Goal: Transaction & Acquisition: Obtain resource

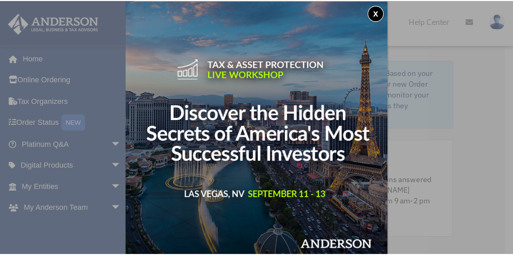
scroll to position [3, 0]
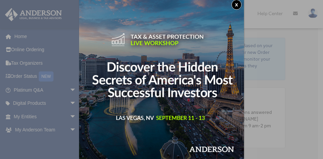
click at [238, 4] on button "x" at bounding box center [237, 5] width 10 height 10
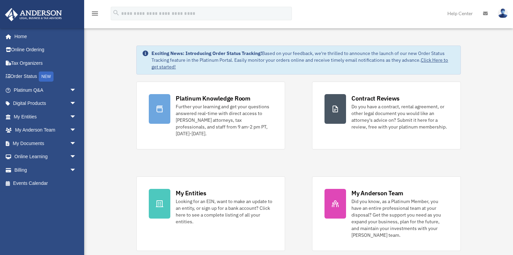
drag, startPoint x: 268, startPoint y: 0, endPoint x: 101, endPoint y: 123, distance: 206.7
click at [34, 145] on link "My Documents arrow_drop_down" at bounding box center [46, 142] width 82 height 13
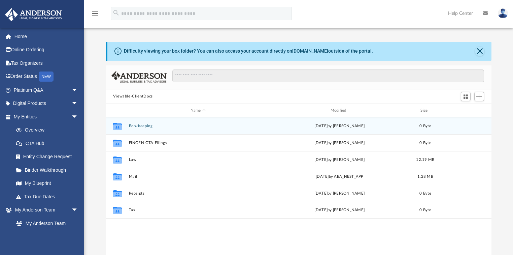
click at [150, 125] on button "Bookkeeping" at bounding box center [198, 126] width 139 height 4
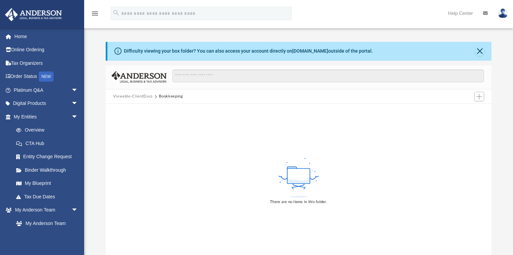
click at [134, 96] on button "Viewable-ClientDocs" at bounding box center [133, 96] width 40 height 6
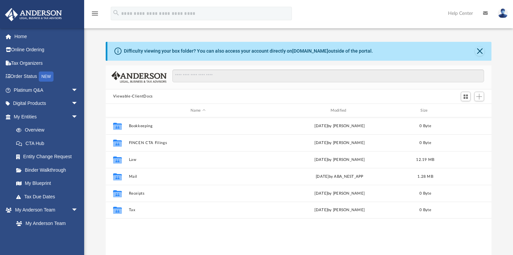
scroll to position [149, 382]
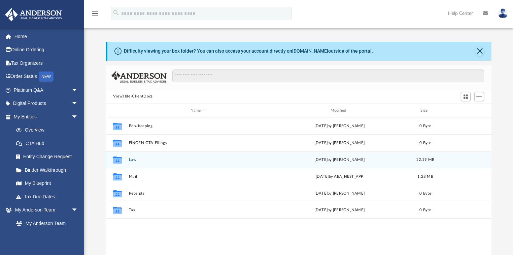
click at [137, 159] on button "Law" at bounding box center [198, 159] width 139 height 4
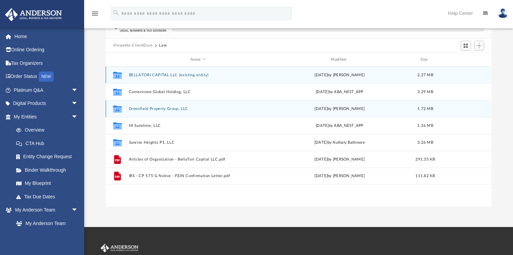
scroll to position [54, 0]
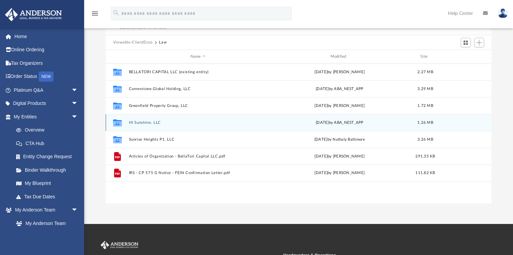
click at [160, 121] on button "HI Sunshine, LLC" at bounding box center [198, 122] width 139 height 4
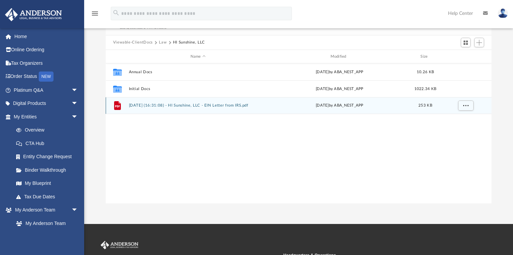
click at [175, 106] on button "2024.06.18 (16:31:08) - HI Sunshine, LLC - EIN Letter from IRS.pdf" at bounding box center [198, 105] width 139 height 4
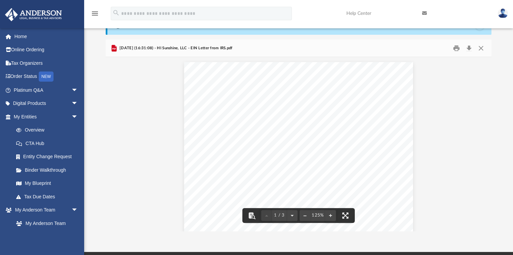
scroll to position [0, 0]
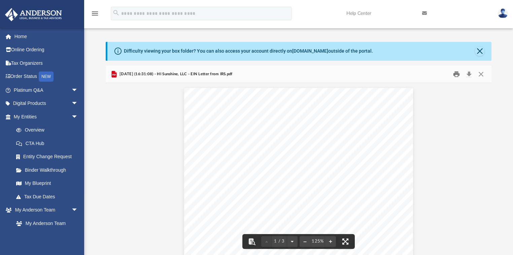
click at [458, 73] on button "Print" at bounding box center [456, 74] width 13 height 10
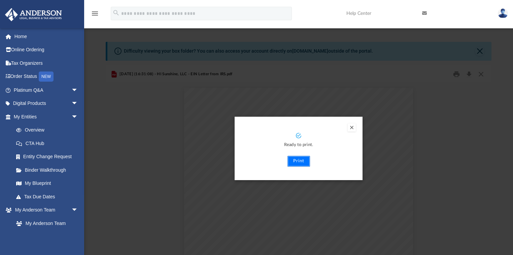
click at [299, 162] on button "Print" at bounding box center [299, 161] width 23 height 11
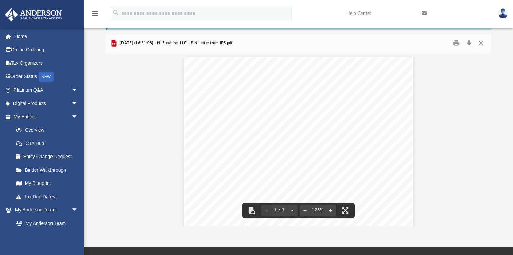
scroll to position [105, 0]
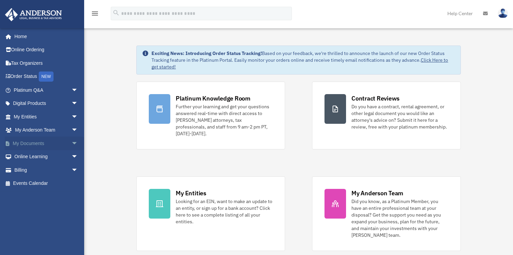
click at [35, 146] on link "My Documents arrow_drop_down" at bounding box center [47, 142] width 84 height 13
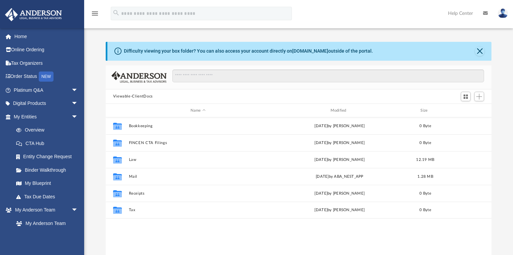
scroll to position [149, 382]
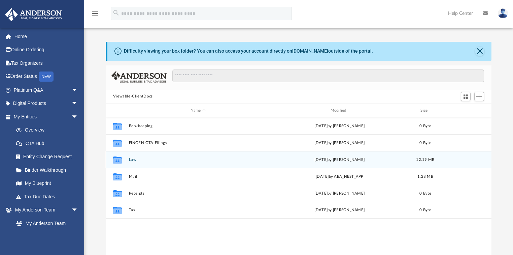
click at [135, 160] on button "Law" at bounding box center [198, 159] width 139 height 4
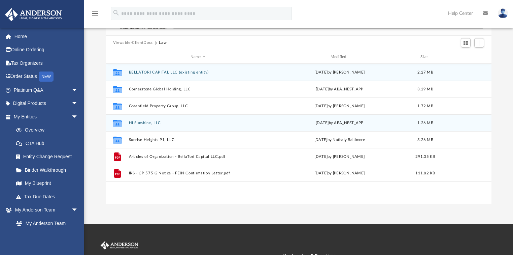
scroll to position [54, 0]
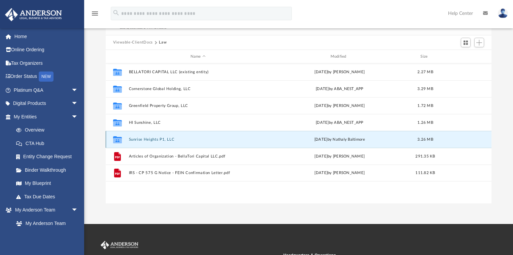
click at [161, 137] on button "Sunrise Heights P1, LLC" at bounding box center [198, 139] width 139 height 4
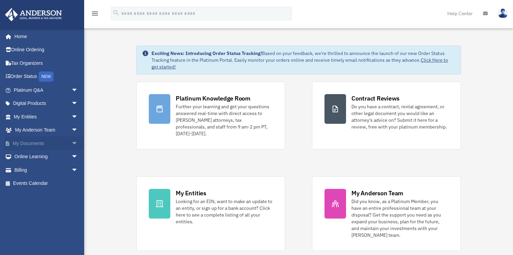
click at [31, 141] on link "My Documents arrow_drop_down" at bounding box center [47, 142] width 84 height 13
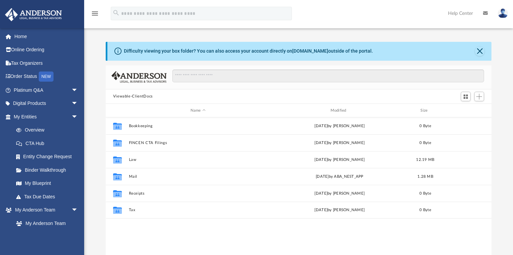
scroll to position [149, 382]
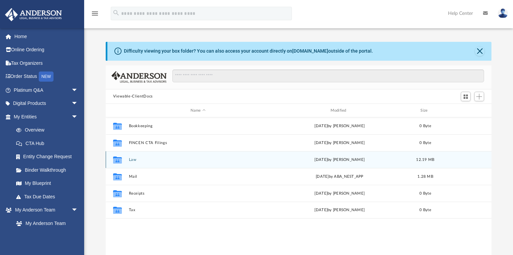
click at [134, 159] on button "Law" at bounding box center [198, 159] width 139 height 4
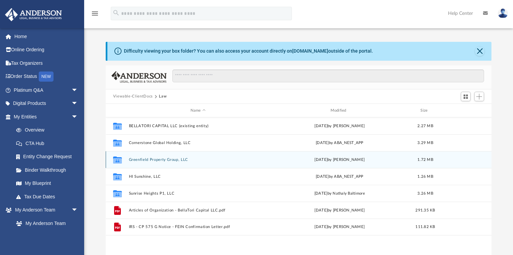
click at [182, 159] on button "Greenfield Property Group, LLC" at bounding box center [198, 159] width 139 height 4
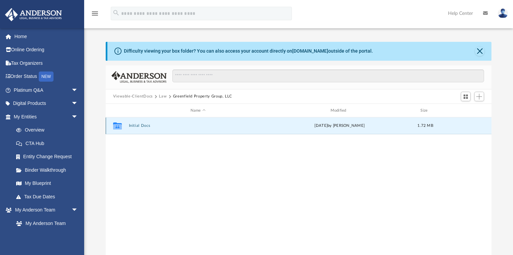
click at [144, 125] on button "Initial Docs" at bounding box center [198, 126] width 139 height 4
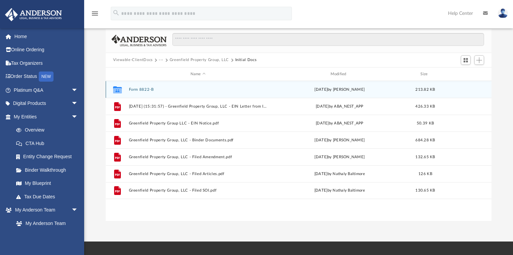
scroll to position [27, 0]
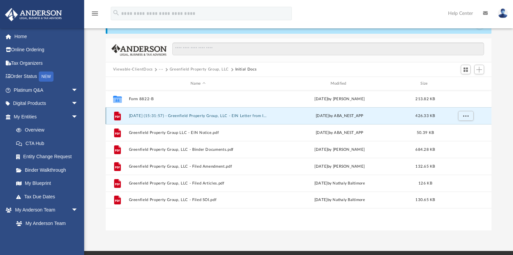
click at [237, 115] on button "2024.06.25 (15:31:57) - Greenfield Property Group, LLC - EIN Letter from IRS.pdf" at bounding box center [198, 116] width 139 height 4
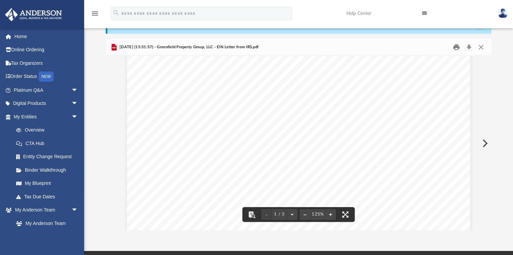
click at [456, 48] on button "Print" at bounding box center [456, 47] width 13 height 10
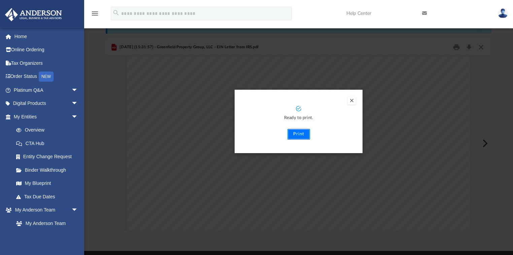
click at [301, 133] on button "Print" at bounding box center [299, 134] width 23 height 11
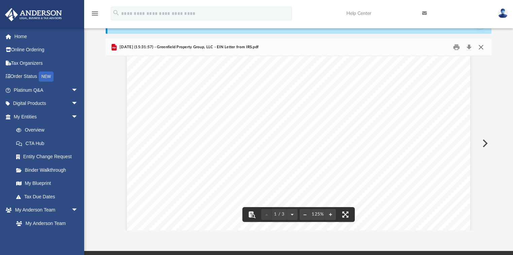
click at [480, 47] on button "Close" at bounding box center [481, 47] width 12 height 10
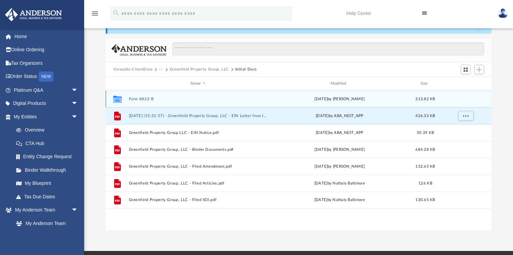
click at [143, 97] on button "Form 8822-B" at bounding box center [198, 99] width 139 height 4
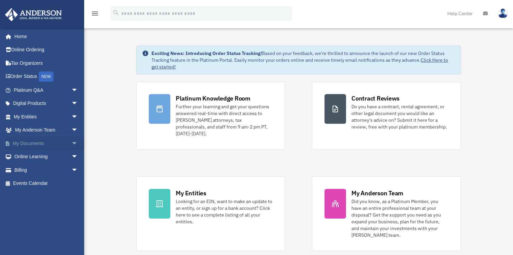
click at [41, 145] on link "My Documents arrow_drop_down" at bounding box center [47, 142] width 84 height 13
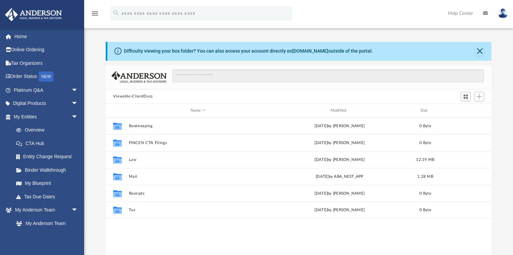
scroll to position [149, 382]
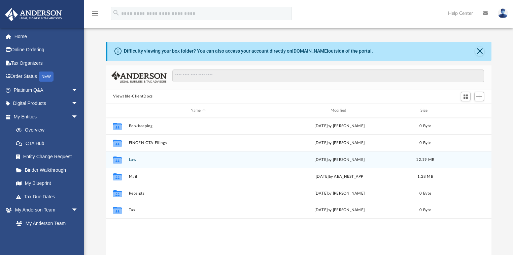
click at [135, 156] on div "Collaborated Folder Law Tue Jul 29 2025 by Holly Welch 12.19 MB" at bounding box center [299, 159] width 386 height 17
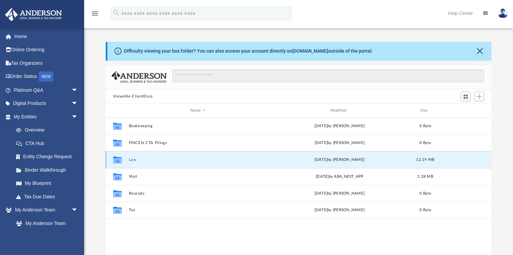
click at [135, 158] on button "Law" at bounding box center [198, 159] width 139 height 4
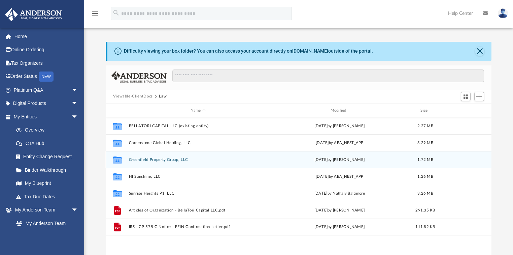
click at [158, 159] on button "Greenfield Property Group, LLC" at bounding box center [198, 159] width 139 height 4
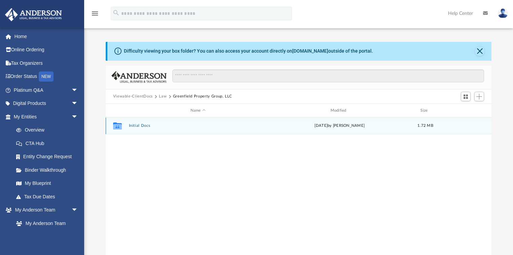
click at [143, 126] on button "Initial Docs" at bounding box center [198, 126] width 139 height 4
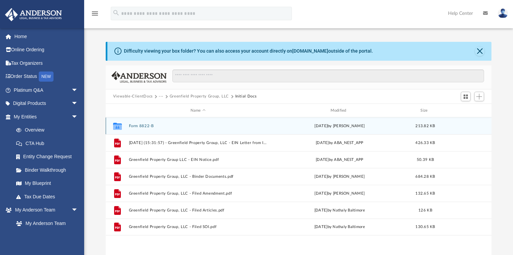
click at [141, 124] on button "Form 8822-B" at bounding box center [198, 126] width 139 height 4
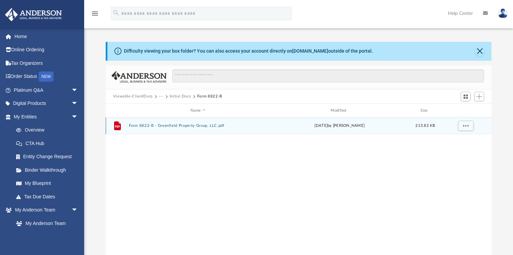
click at [148, 124] on button "Form 8822-B - Greenfield Property Group, LLC.pdf" at bounding box center [198, 126] width 139 height 4
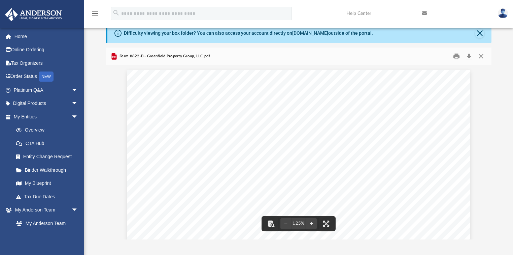
scroll to position [0, 0]
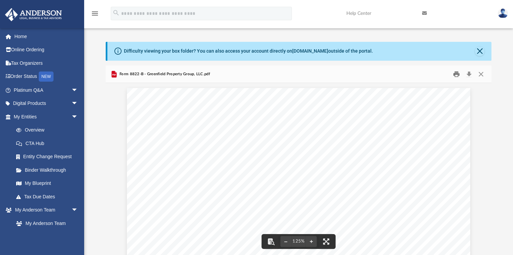
click at [456, 73] on button "Print" at bounding box center [456, 74] width 13 height 10
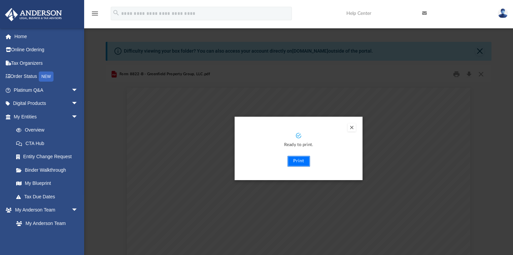
click at [300, 161] on button "Print" at bounding box center [299, 161] width 23 height 11
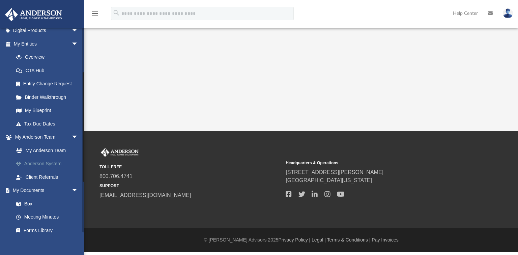
scroll to position [81, 0]
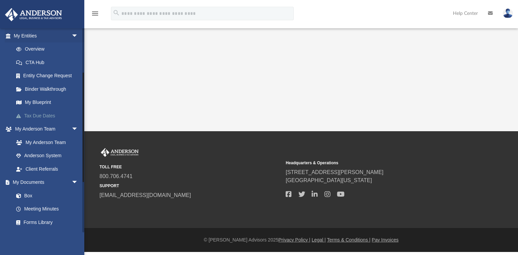
click at [46, 114] on link "Tax Due Dates" at bounding box center [48, 115] width 79 height 13
click at [46, 115] on link "Tax Due Dates" at bounding box center [48, 115] width 79 height 13
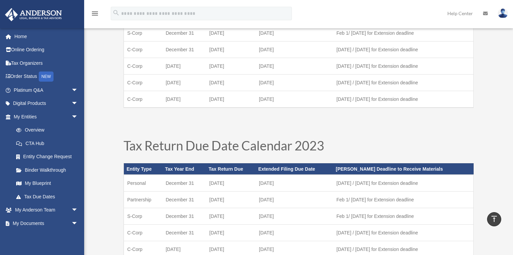
scroll to position [189, 0]
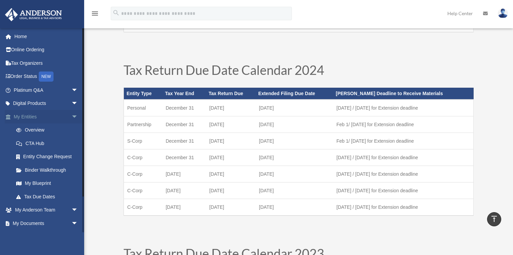
click at [29, 115] on link "My Entities arrow_drop_down" at bounding box center [47, 116] width 84 height 13
click at [71, 116] on span "arrow_drop_down" at bounding box center [77, 117] width 13 height 14
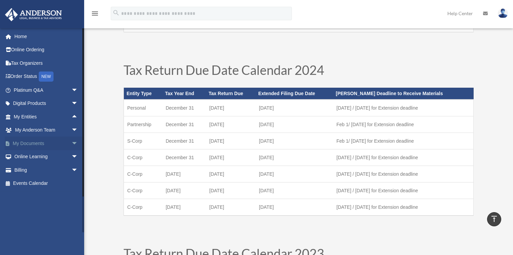
click at [71, 142] on span "arrow_drop_down" at bounding box center [77, 143] width 13 height 14
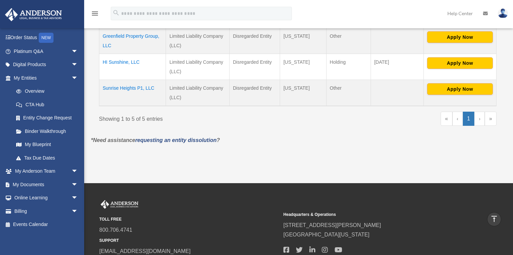
scroll to position [135, 0]
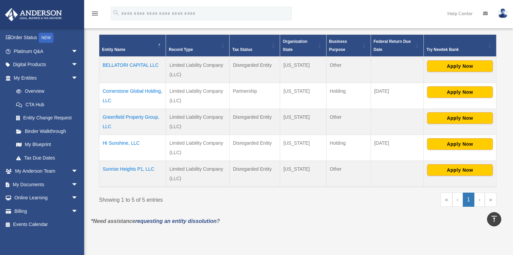
click at [126, 142] on td "HI Sunshine, LLC" at bounding box center [132, 147] width 67 height 26
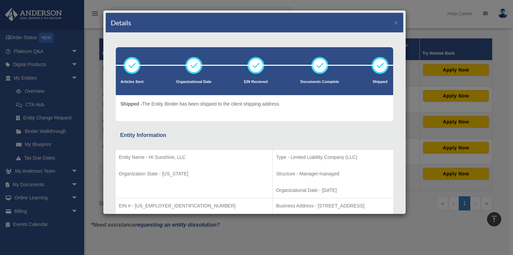
scroll to position [0, 0]
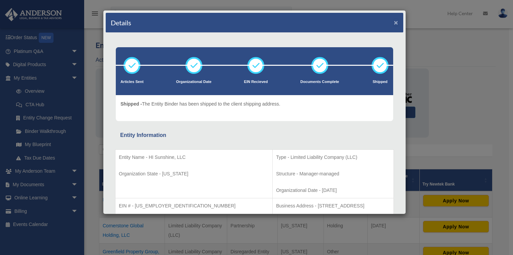
click at [394, 22] on button "×" at bounding box center [396, 22] width 4 height 7
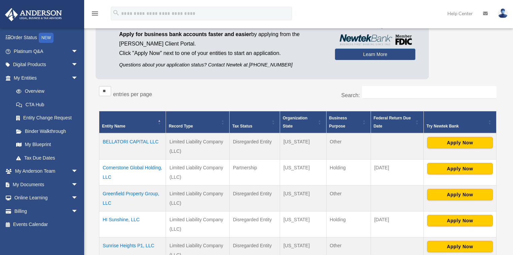
scroll to position [81, 0]
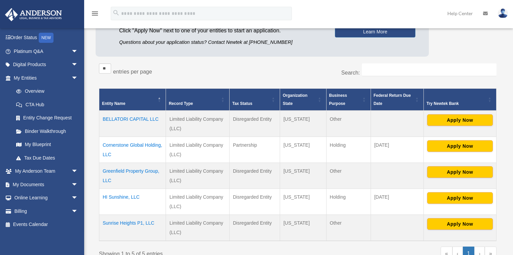
click at [149, 171] on td "Greenfield Property Group, LLC" at bounding box center [132, 175] width 67 height 26
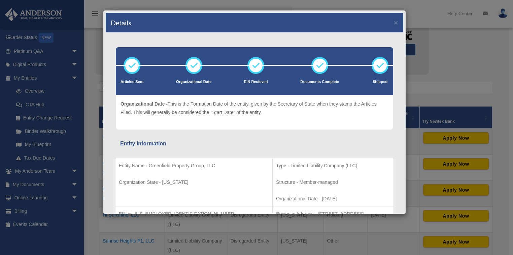
scroll to position [54, 0]
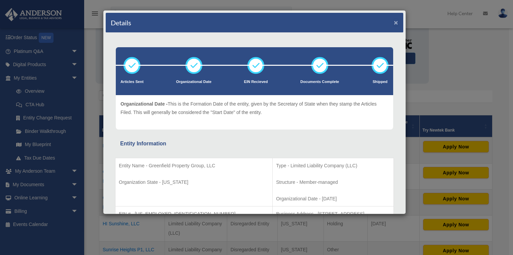
click at [394, 20] on button "×" at bounding box center [396, 22] width 4 height 7
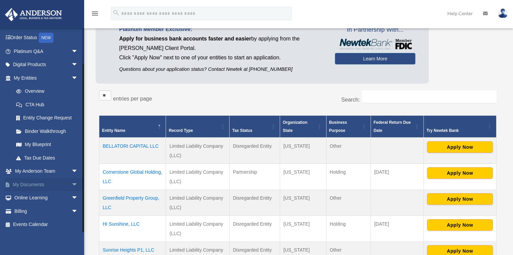
click at [42, 185] on link "My Documents arrow_drop_down" at bounding box center [47, 184] width 84 height 13
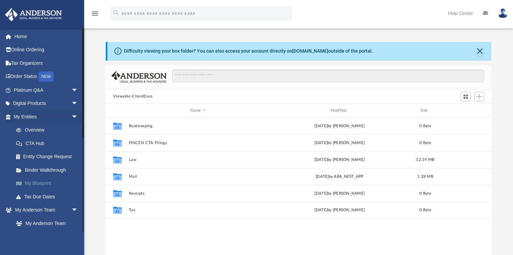
scroll to position [149, 382]
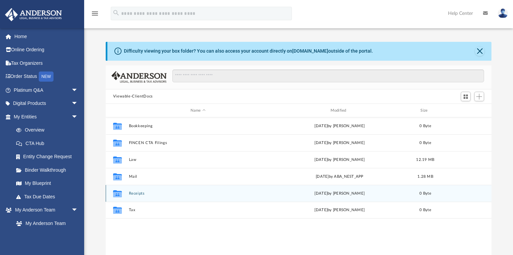
click at [138, 194] on button "Receipts" at bounding box center [198, 193] width 139 height 4
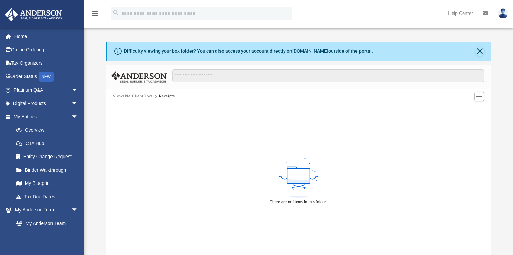
click at [170, 94] on button "Receipts" at bounding box center [167, 96] width 16 height 6
click at [71, 116] on span "arrow_drop_down" at bounding box center [77, 117] width 13 height 14
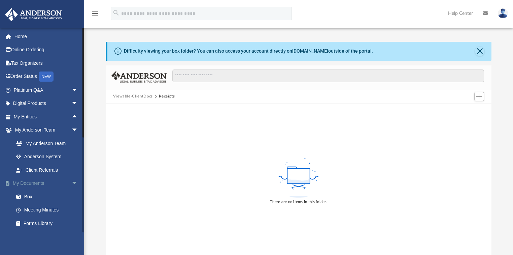
click at [34, 181] on link "My Documents arrow_drop_down" at bounding box center [47, 183] width 84 height 13
click at [71, 182] on span "arrow_drop_down" at bounding box center [77, 184] width 13 height 14
click at [71, 182] on span "arrow_drop_up" at bounding box center [77, 184] width 13 height 14
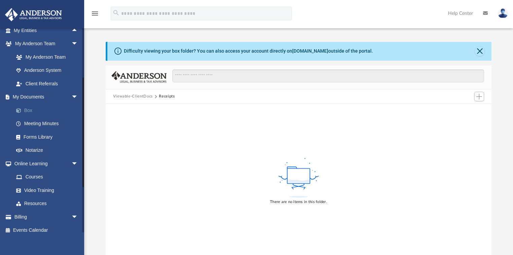
scroll to position [92, 0]
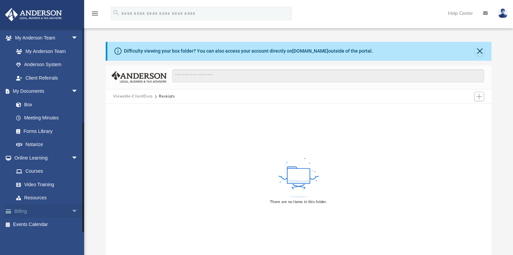
click at [71, 211] on span "arrow_drop_down" at bounding box center [77, 211] width 13 height 14
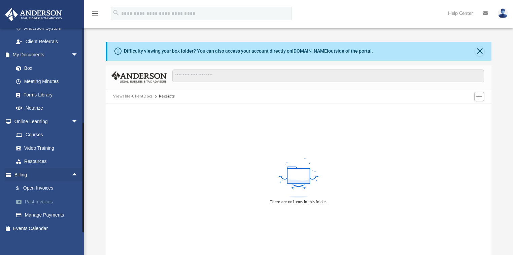
scroll to position [132, 0]
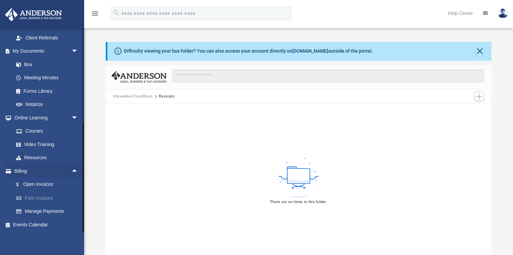
click at [45, 196] on link "Past Invoices" at bounding box center [48, 197] width 79 height 13
click at [44, 196] on link "Past Invoices" at bounding box center [48, 197] width 79 height 13
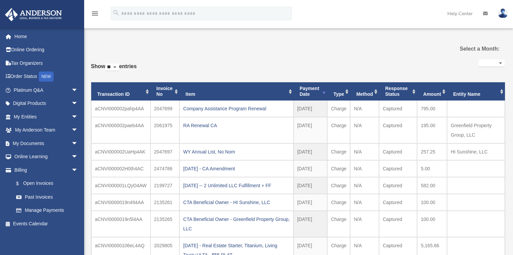
select select
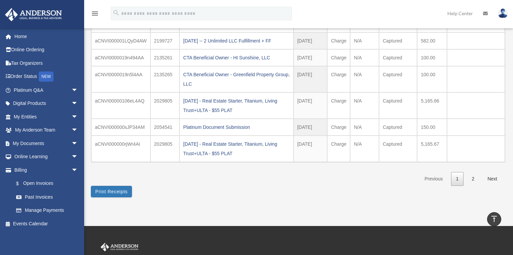
scroll to position [135, 0]
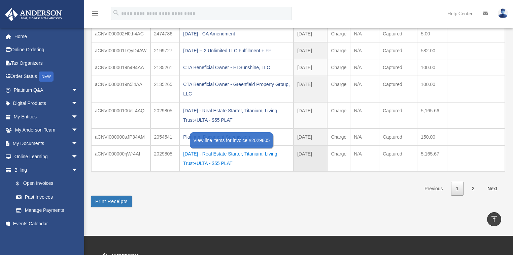
click at [221, 159] on div "[DATE] - Real Estate Starter, Titanium, Living Trust+ULTA - $55 PLAT" at bounding box center [236, 158] width 107 height 19
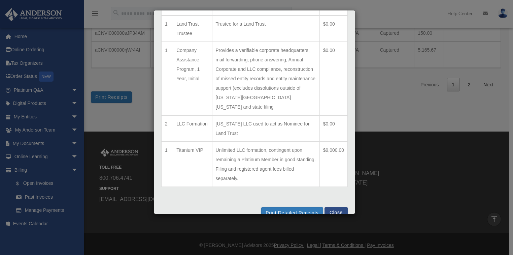
scroll to position [239, 0]
click at [339, 207] on button "Close" at bounding box center [336, 211] width 23 height 8
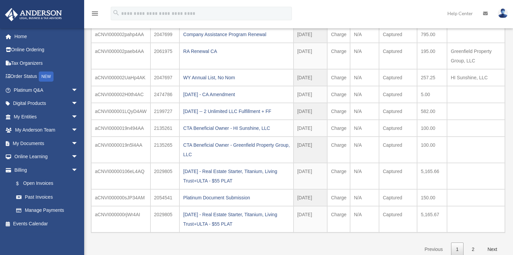
scroll to position [77, 0]
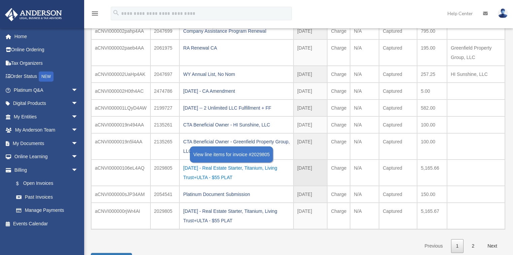
click at [207, 166] on div "[DATE] - Real Estate Starter, Titanium, Living Trust+ULTA - $55 PLAT" at bounding box center [236, 172] width 107 height 19
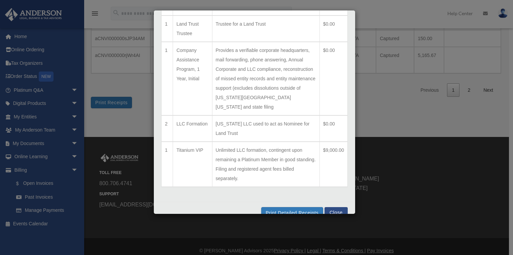
scroll to position [239, 0]
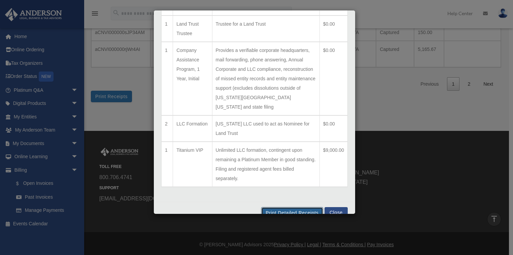
click at [286, 207] on button "Print Detailed Receipts" at bounding box center [292, 212] width 62 height 11
click at [307, 207] on button "Print Detailed Receipts" at bounding box center [292, 212] width 62 height 11
click at [333, 207] on button "Close" at bounding box center [336, 211] width 23 height 8
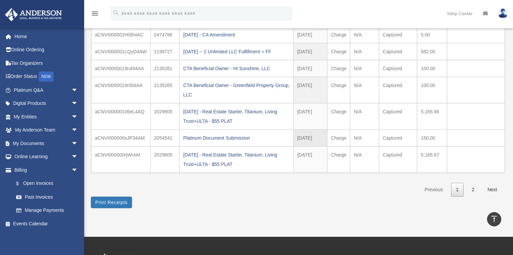
scroll to position [131, 0]
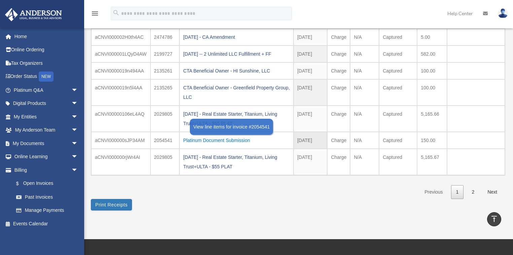
click at [199, 139] on div "Platinum Document Submission" at bounding box center [236, 139] width 107 height 9
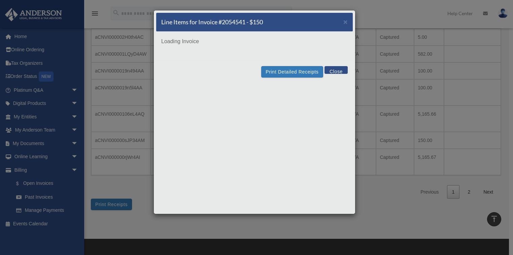
scroll to position [0, 0]
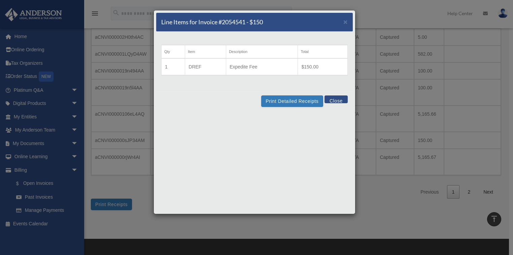
click at [337, 100] on button "Close" at bounding box center [336, 99] width 23 height 8
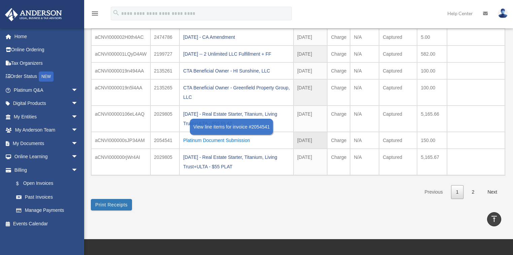
click at [188, 137] on div "Platinum Document Submission" at bounding box center [236, 139] width 107 height 9
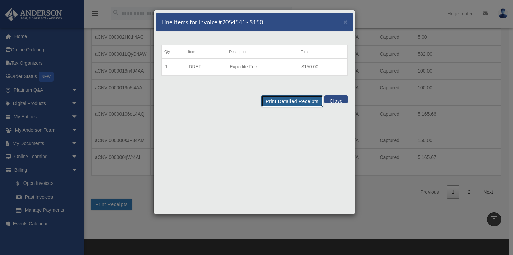
click at [283, 99] on button "Print Detailed Receipts" at bounding box center [292, 100] width 62 height 11
click at [301, 100] on button "Print Detailed Receipts" at bounding box center [292, 100] width 62 height 11
click at [344, 98] on button "Close" at bounding box center [336, 99] width 23 height 8
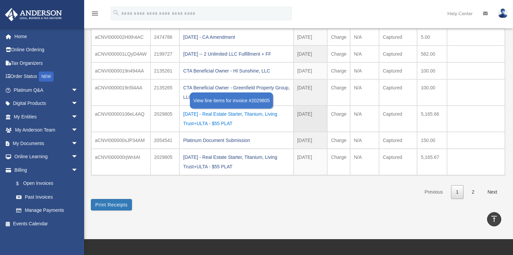
click at [256, 111] on div "[DATE] - Real Estate Starter, Titanium, Living Trust+ULTA - $55 PLAT" at bounding box center [236, 118] width 107 height 19
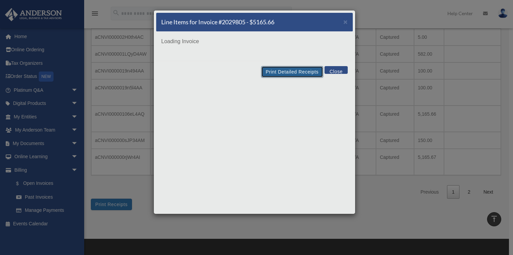
click at [295, 70] on button "Print Detailed Receipts" at bounding box center [292, 71] width 62 height 11
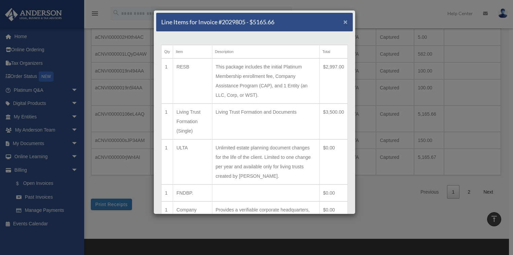
click at [344, 20] on span "×" at bounding box center [346, 22] width 4 height 8
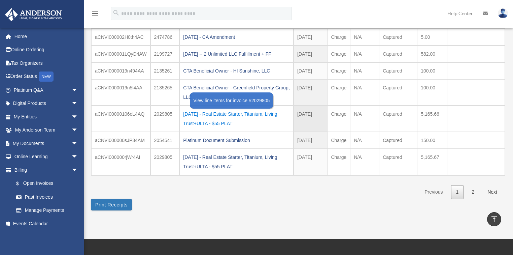
click at [219, 111] on div "[DATE] - Real Estate Starter, Titanium, Living Trust+ULTA - $55 PLAT" at bounding box center [236, 118] width 107 height 19
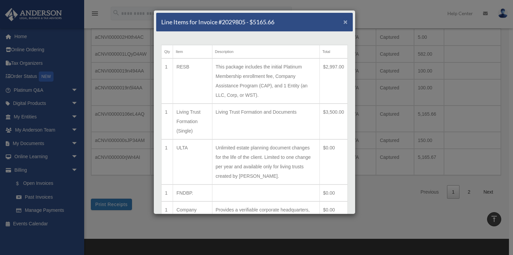
click at [344, 22] on span "×" at bounding box center [346, 22] width 4 height 8
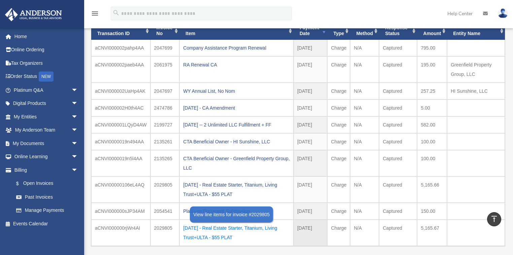
scroll to position [51, 0]
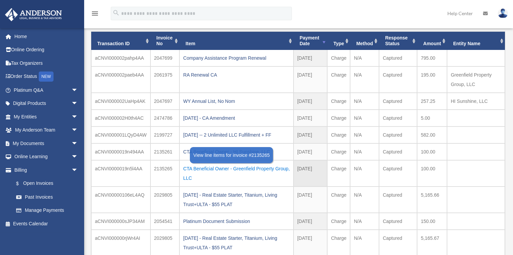
click at [224, 165] on div "CTA Beneficial Owner - Greenfield Property Group, LLC" at bounding box center [236, 173] width 107 height 19
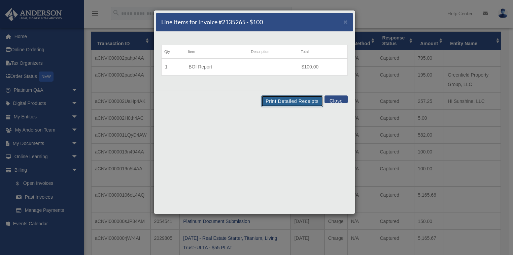
click at [280, 99] on button "Print Detailed Receipts" at bounding box center [292, 100] width 62 height 11
click at [298, 100] on button "Print Detailed Receipts" at bounding box center [292, 100] width 62 height 11
click at [340, 97] on button "Close" at bounding box center [336, 99] width 23 height 8
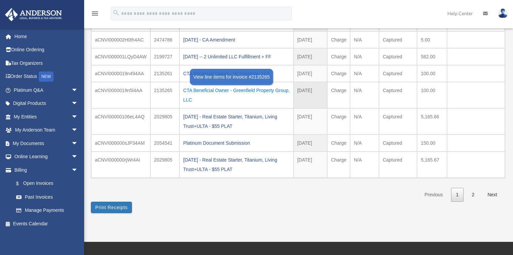
scroll to position [131, 0]
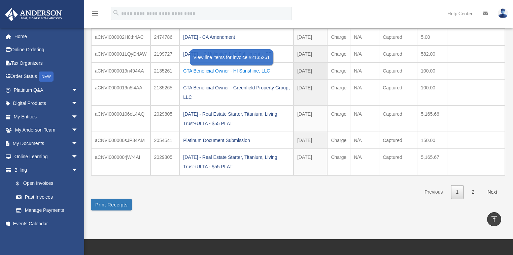
click at [194, 69] on div "CTA Beneficial Owner - HI Sunshine, LLC" at bounding box center [236, 70] width 107 height 9
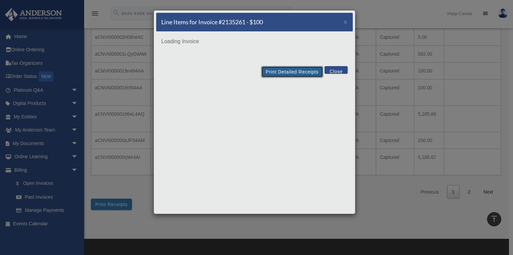
click at [271, 71] on button "Print Detailed Receipts" at bounding box center [292, 71] width 62 height 11
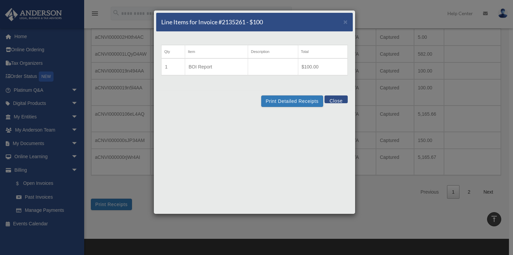
click at [344, 97] on button "Close" at bounding box center [336, 99] width 23 height 8
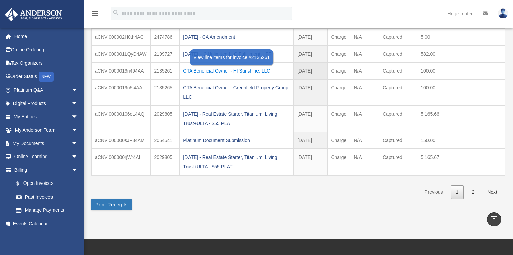
click at [190, 70] on div "CTA Beneficial Owner - HI Sunshine, LLC" at bounding box center [236, 70] width 107 height 9
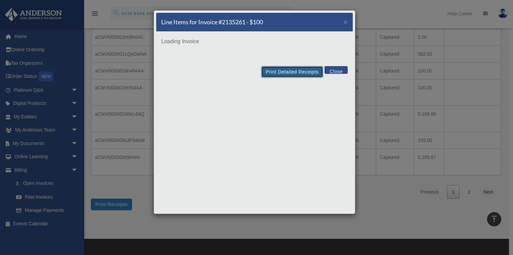
click at [307, 70] on button "Print Detailed Receipts" at bounding box center [292, 71] width 62 height 11
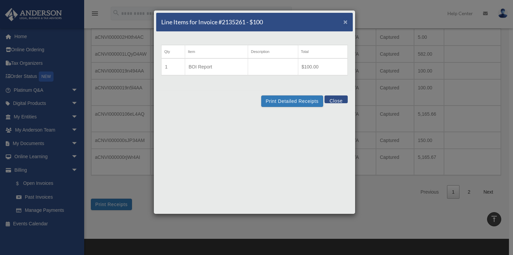
click at [346, 20] on span "×" at bounding box center [346, 22] width 4 height 8
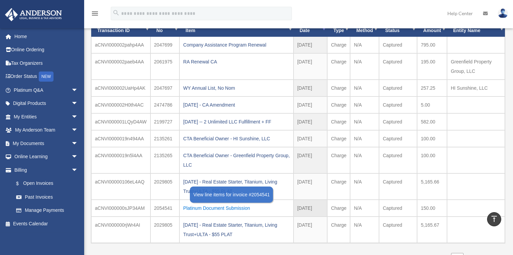
scroll to position [51, 0]
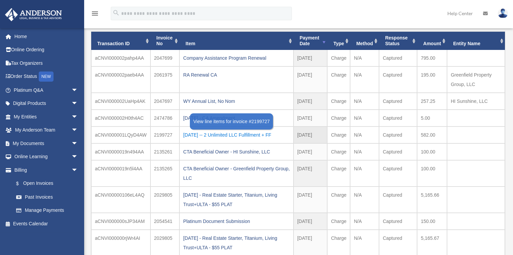
click at [255, 131] on div "[DATE] -- 2 Unlimited LLC Fulfillment + FF" at bounding box center [236, 134] width 107 height 9
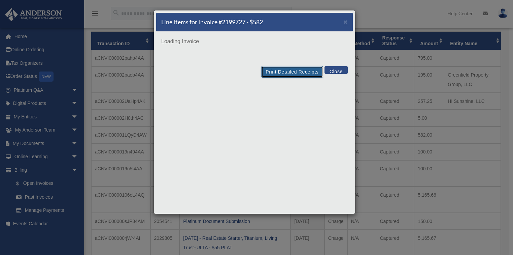
click at [292, 72] on div "Line Items for Invoice #2199727 - $582 × Loading Invoice Print Detailed Receipt…" at bounding box center [255, 112] width 202 height 204
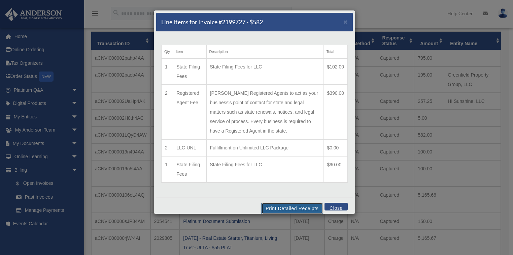
click at [287, 204] on button "Print Detailed Receipts" at bounding box center [292, 207] width 62 height 11
click at [293, 206] on button "Print Detailed Receipts" at bounding box center [292, 207] width 62 height 11
click at [329, 205] on button "Close" at bounding box center [336, 206] width 23 height 8
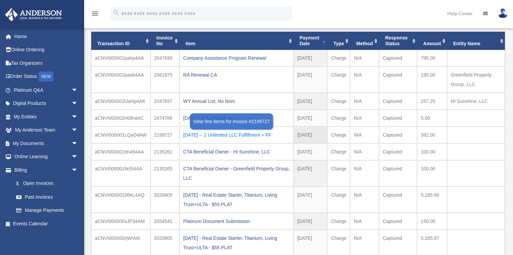
click at [220, 134] on div "[DATE] -- 2 Unlimited LLC Fulfillment + FF" at bounding box center [236, 134] width 107 height 9
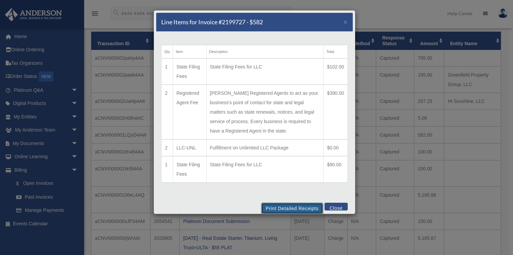
drag, startPoint x: 295, startPoint y: 205, endPoint x: 248, endPoint y: 113, distance: 103.1
click at [295, 205] on button "Print Detailed Receipts" at bounding box center [292, 207] width 62 height 11
click at [336, 206] on button "Close" at bounding box center [336, 206] width 23 height 8
